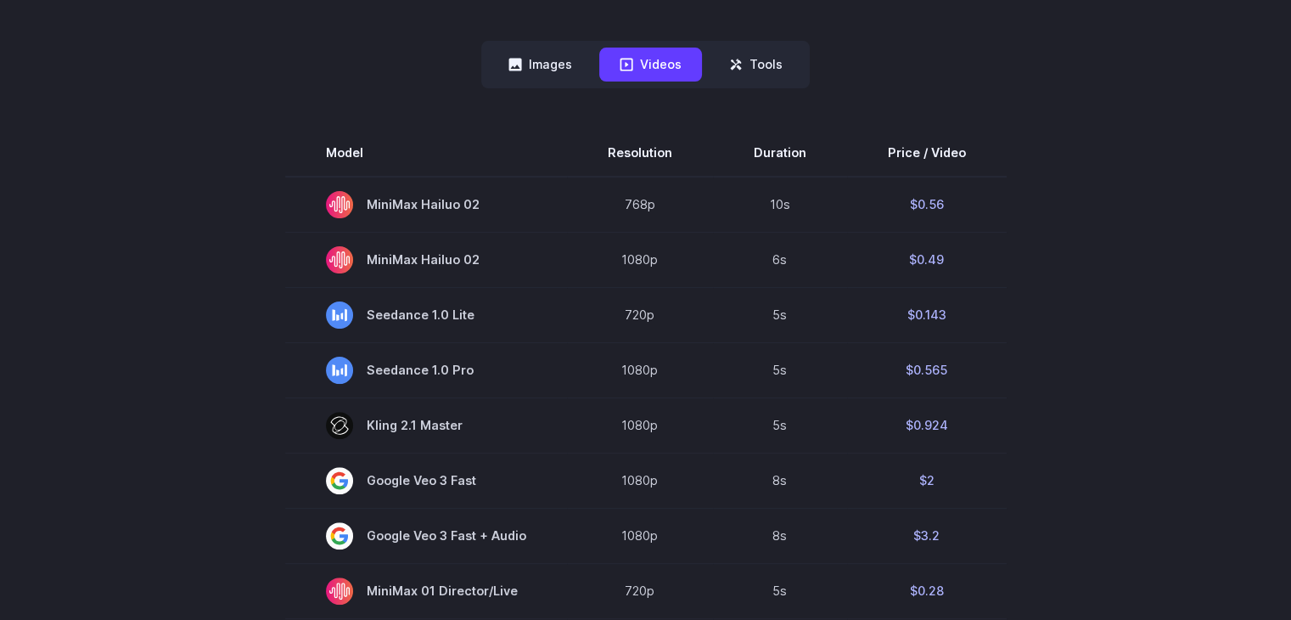
scroll to position [340, 0]
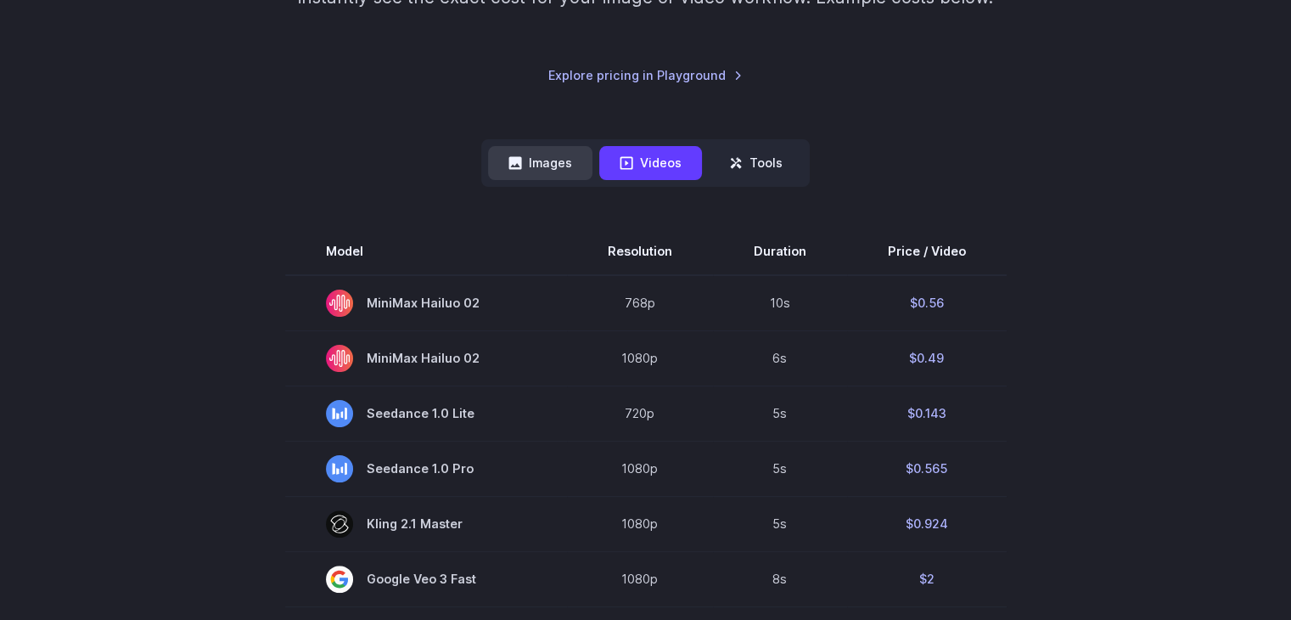
click at [550, 177] on button "Images" at bounding box center [540, 162] width 104 height 33
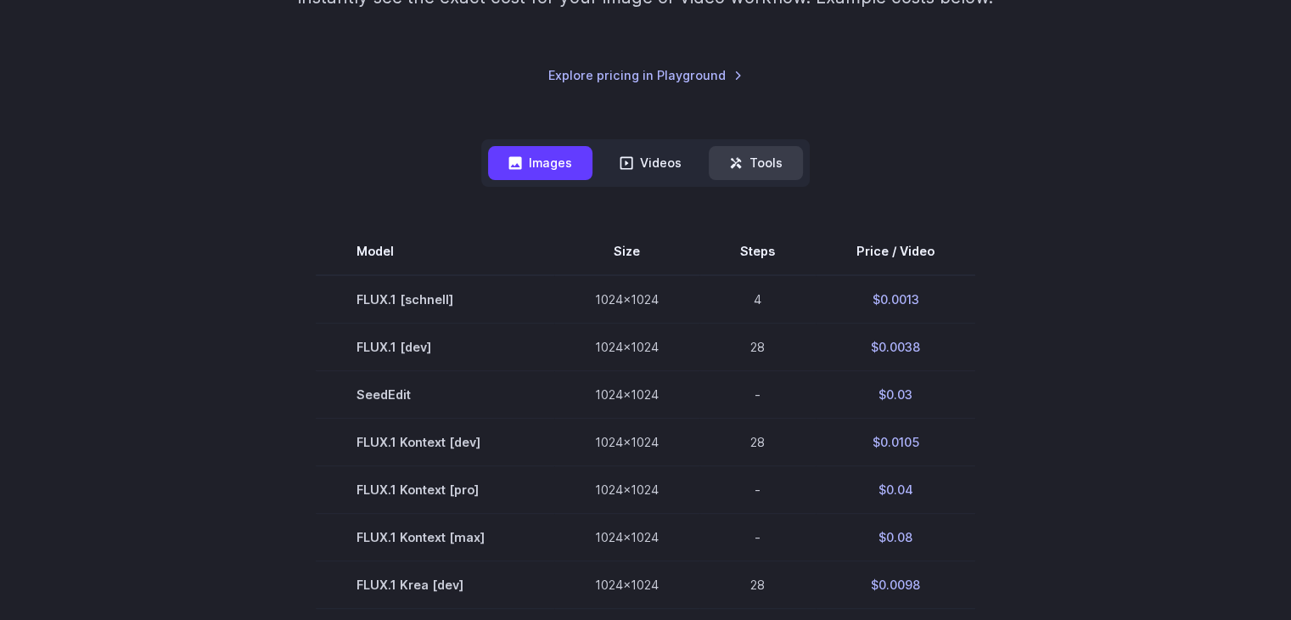
click at [747, 177] on button "Tools" at bounding box center [756, 162] width 94 height 33
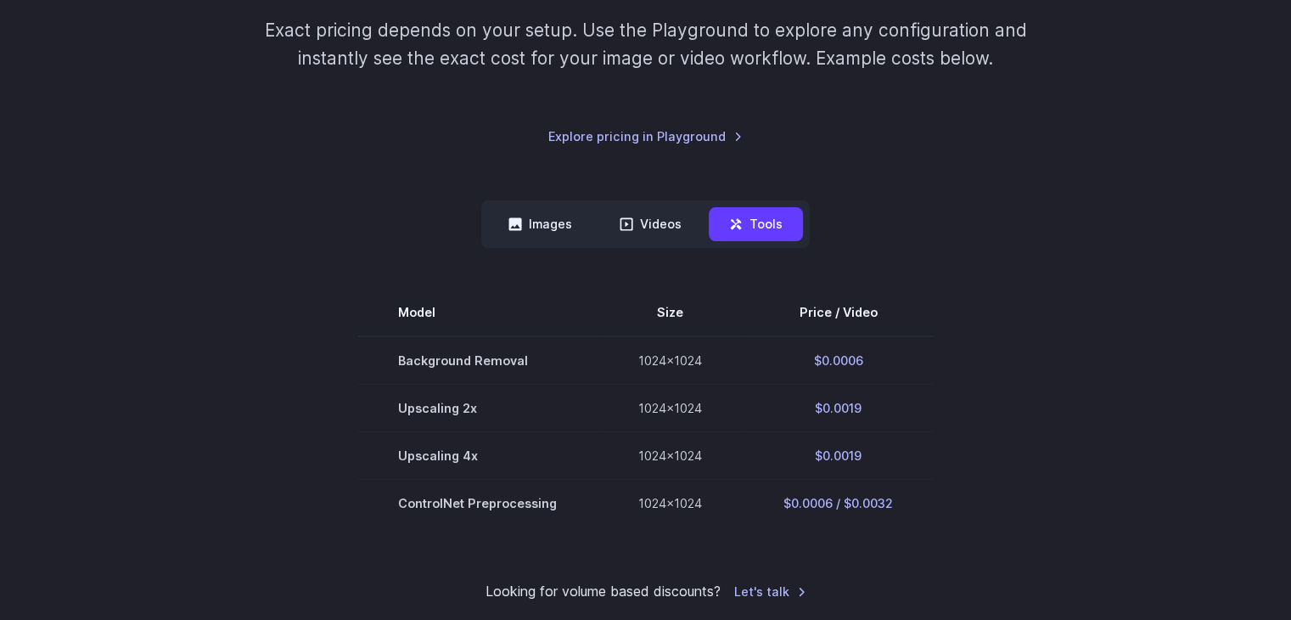
scroll to position [0, 0]
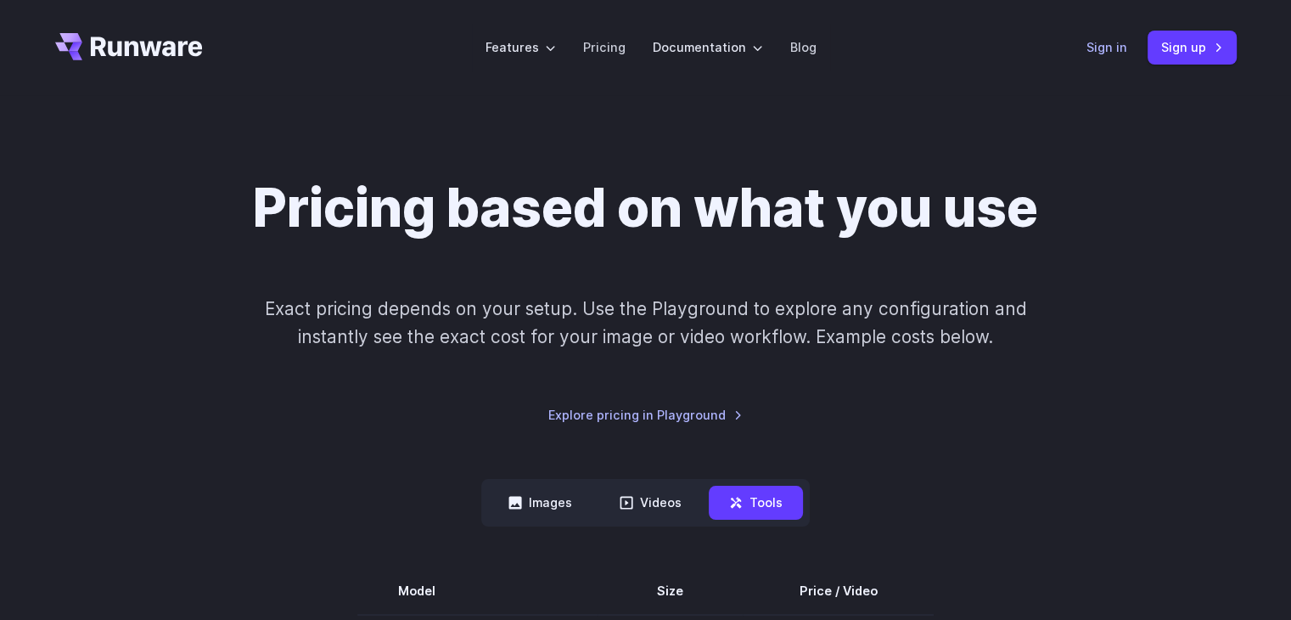
click at [1097, 54] on link "Sign in" at bounding box center [1107, 47] width 41 height 20
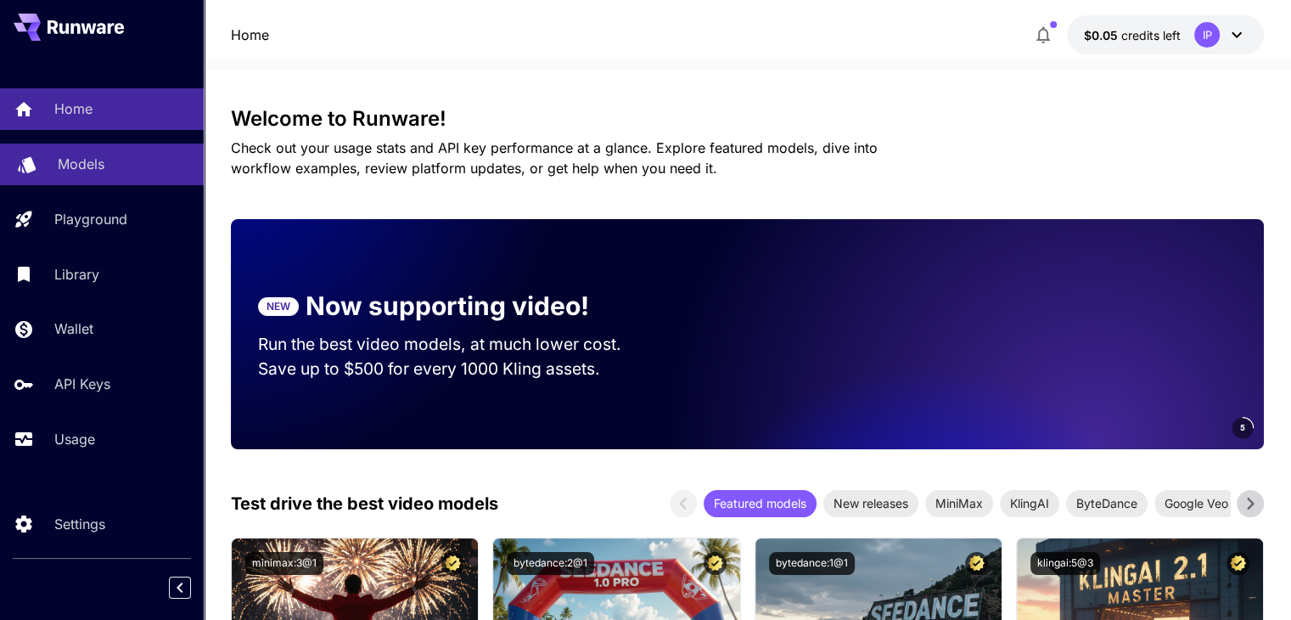
click at [126, 170] on div "Models" at bounding box center [124, 164] width 132 height 20
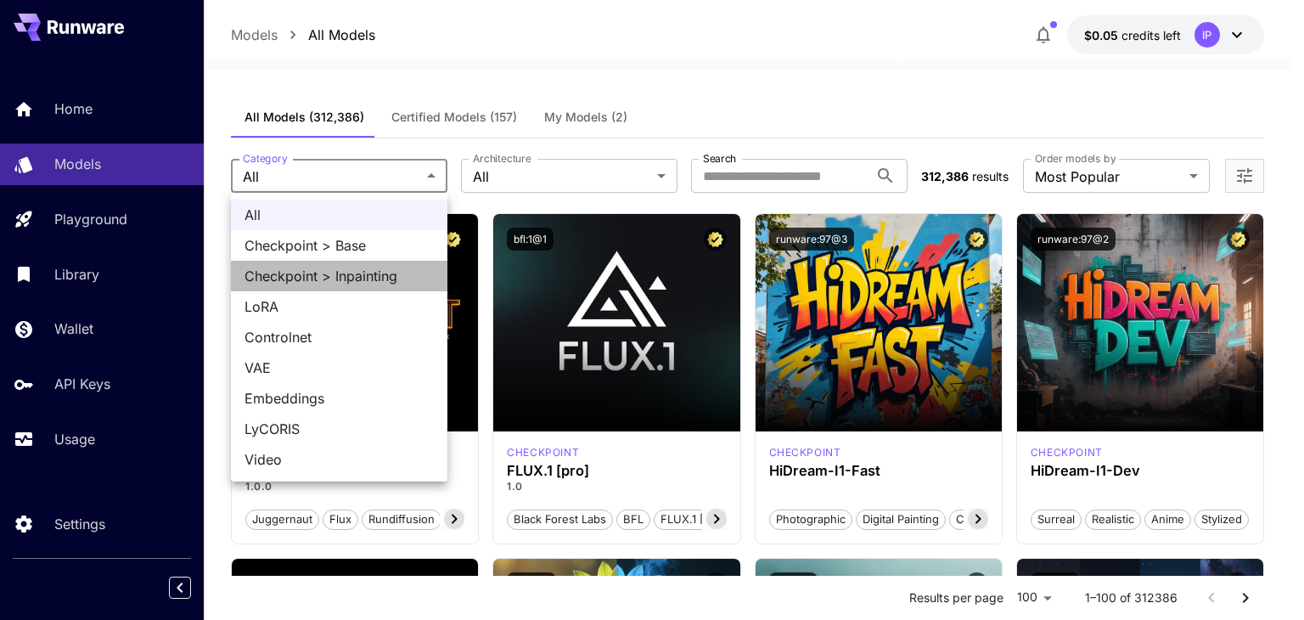
click at [348, 269] on span "Checkpoint > Inpainting" at bounding box center [338, 276] width 189 height 20
type input "**********"
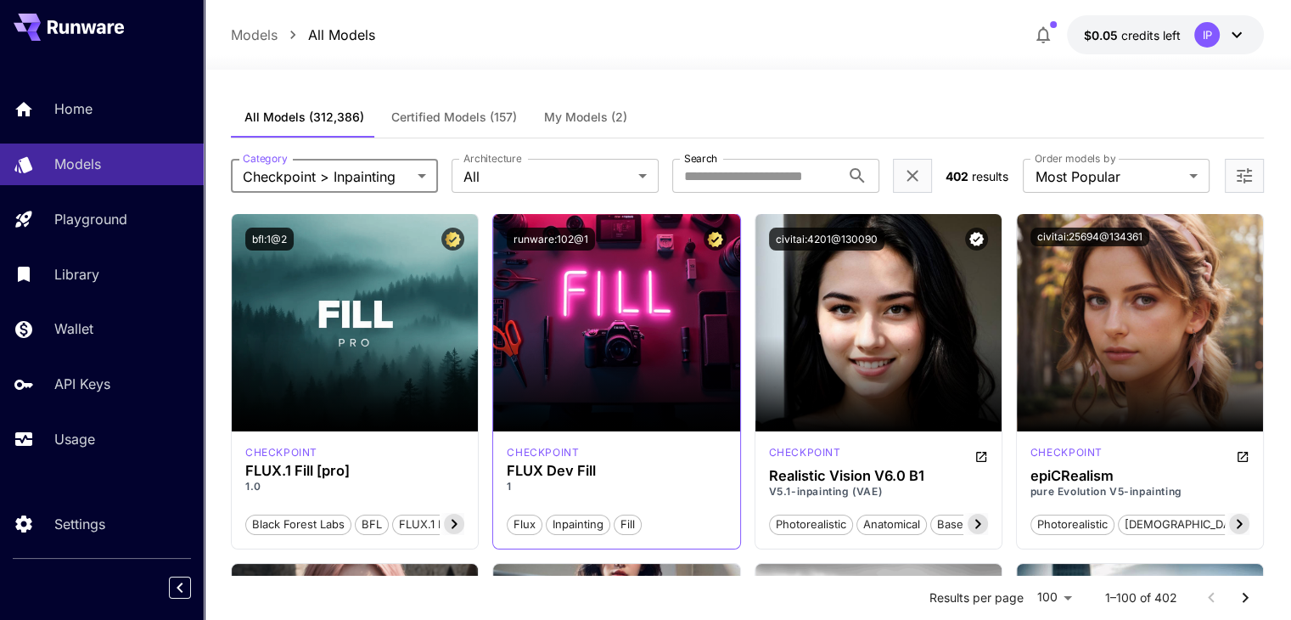
click at [581, 458] on div "checkpoint" at bounding box center [616, 452] width 219 height 15
click at [549, 469] on h3 "FLUX Dev Fill" at bounding box center [616, 471] width 219 height 16
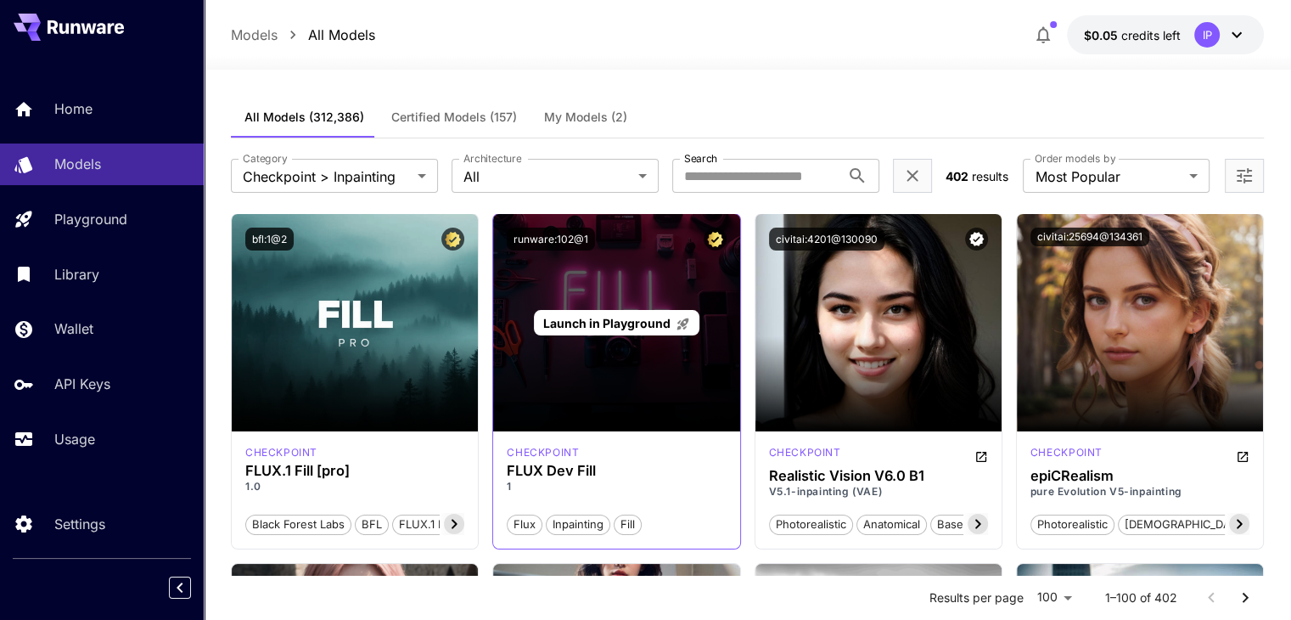
click at [573, 381] on div "Launch in Playground" at bounding box center [616, 322] width 246 height 217
